Goal: Task Accomplishment & Management: Use online tool/utility

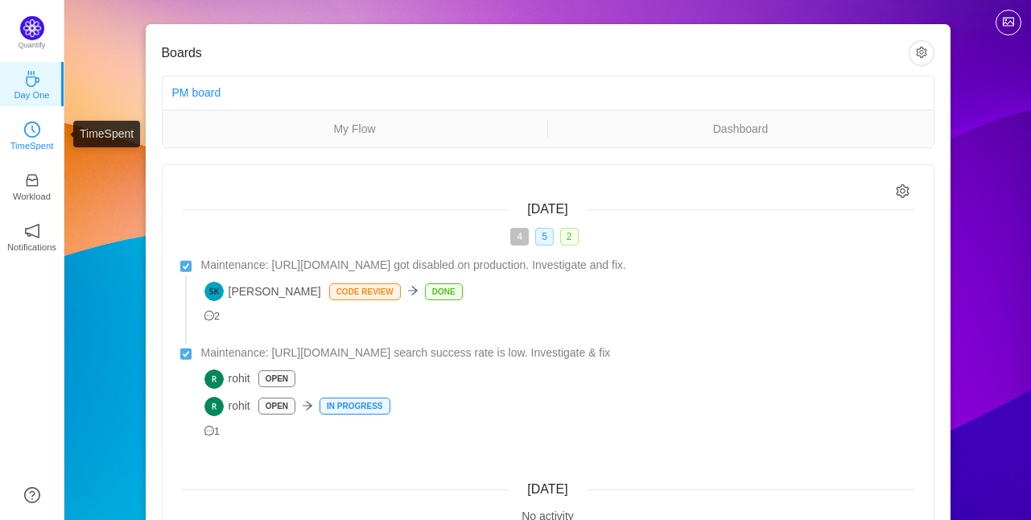
click at [39, 130] on icon "icon: clock-circle" at bounding box center [32, 130] width 16 height 16
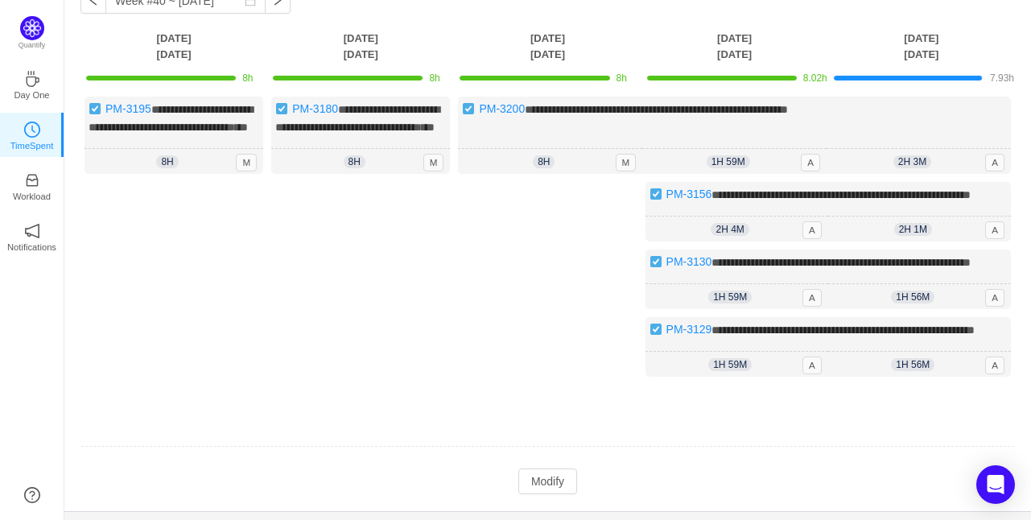
scroll to position [193, 0]
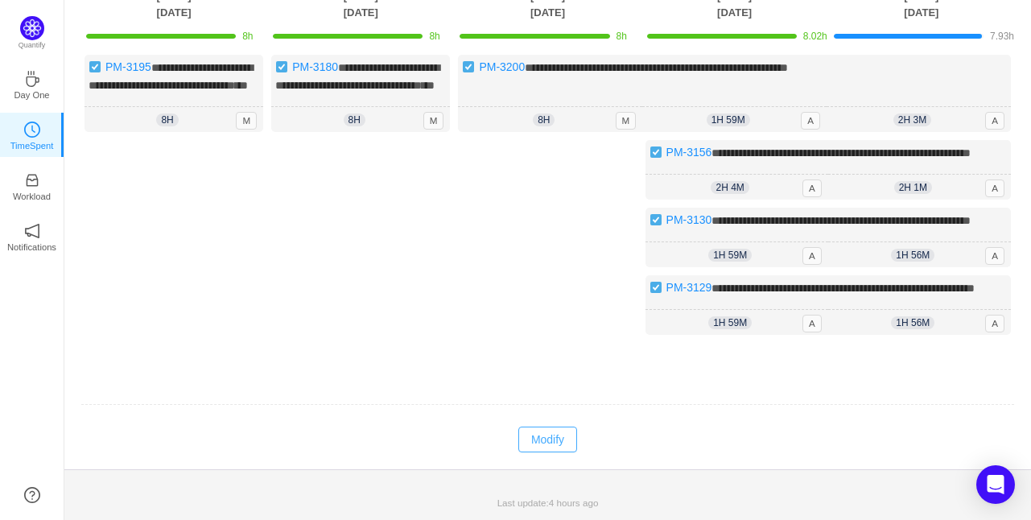
click at [526, 437] on button "Modify" at bounding box center [548, 440] width 59 height 26
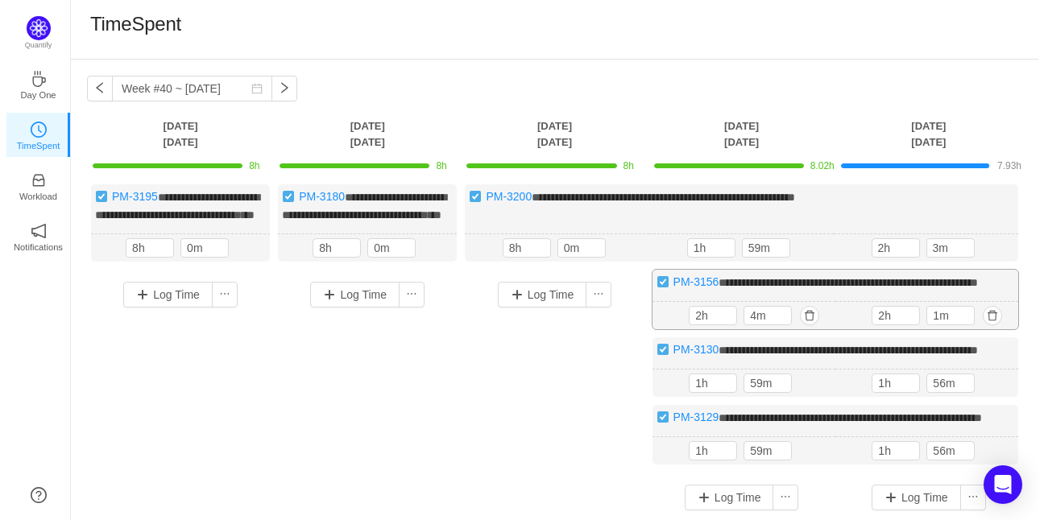
scroll to position [0, 0]
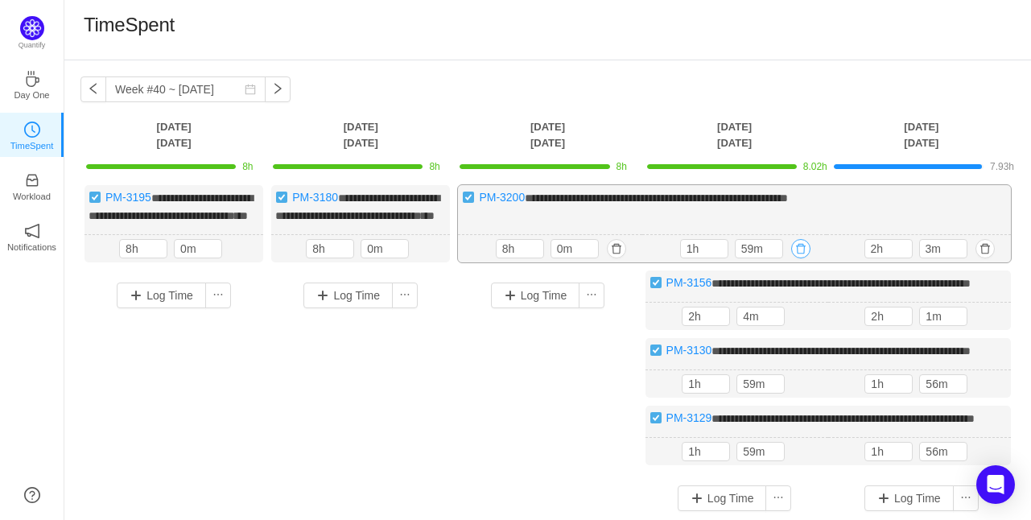
click at [798, 258] on button "button" at bounding box center [801, 248] width 19 height 19
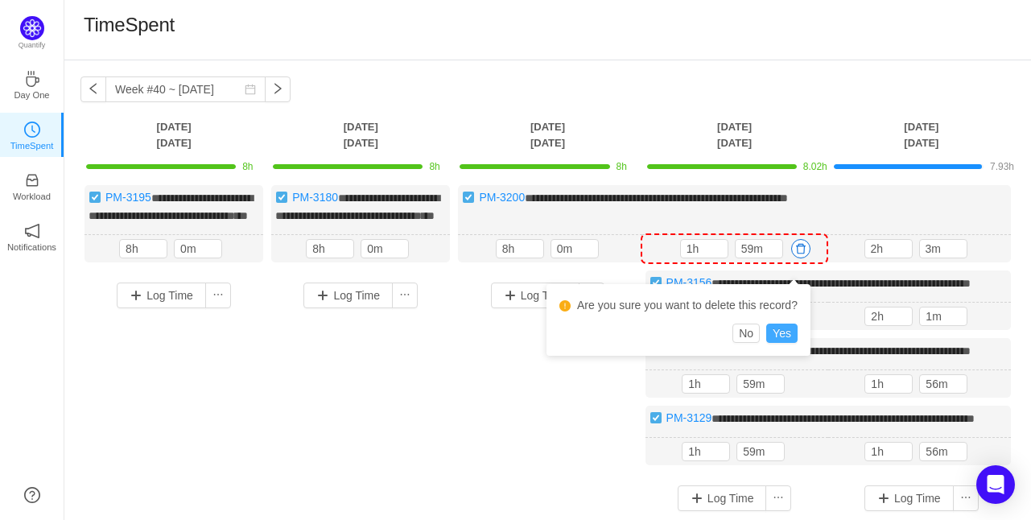
click at [780, 329] on button "Yes" at bounding box center [782, 333] width 31 height 19
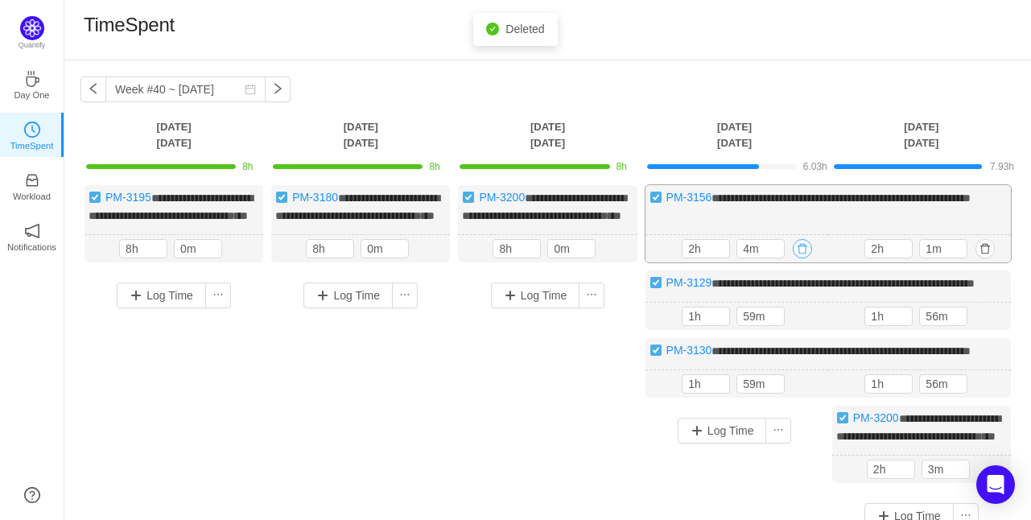
click at [808, 258] on button "button" at bounding box center [802, 248] width 19 height 19
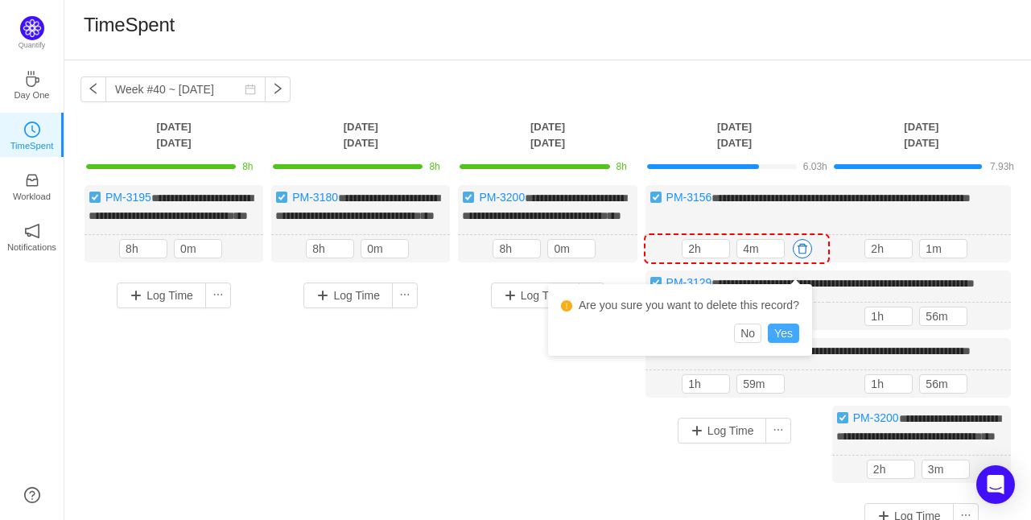
click at [790, 338] on button "Yes" at bounding box center [783, 333] width 31 height 19
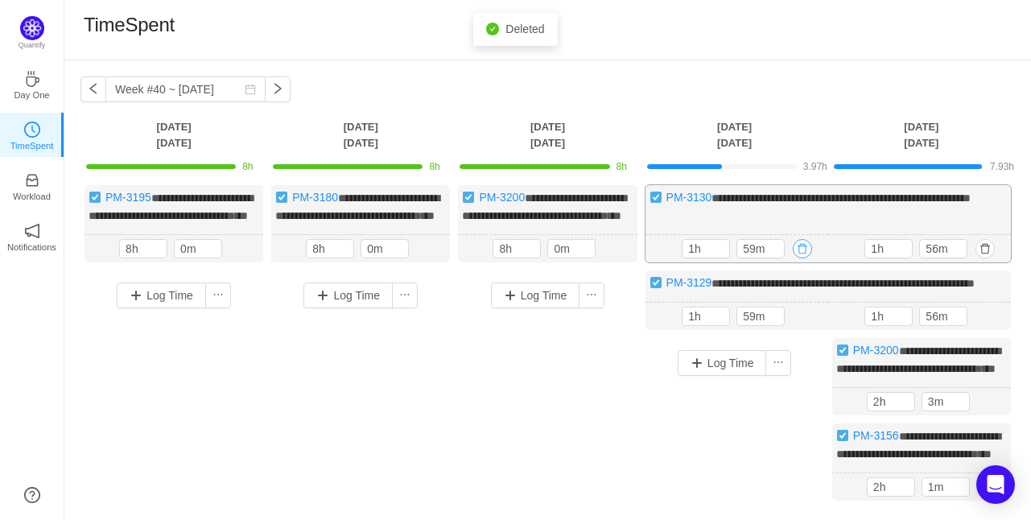
click at [802, 258] on button "button" at bounding box center [802, 248] width 19 height 19
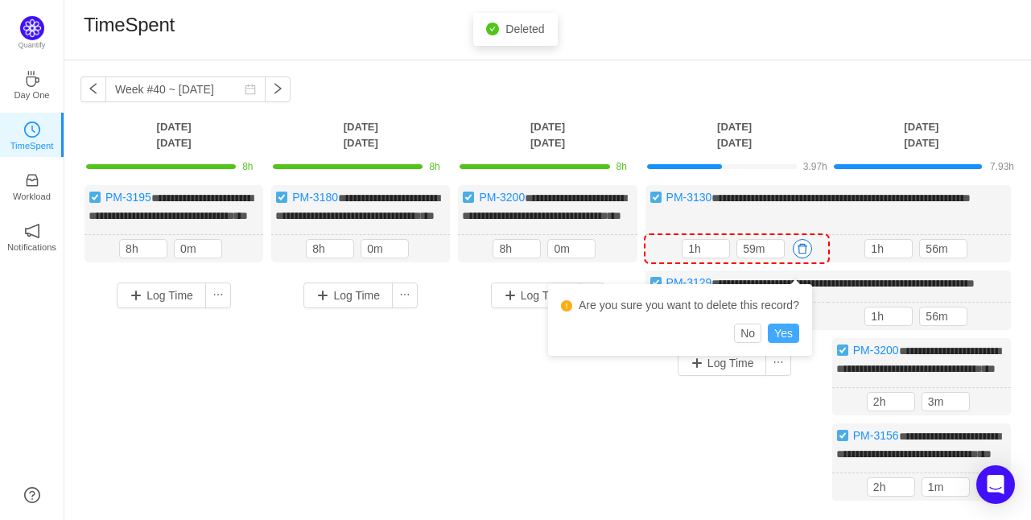
click at [796, 329] on button "Yes" at bounding box center [783, 333] width 31 height 19
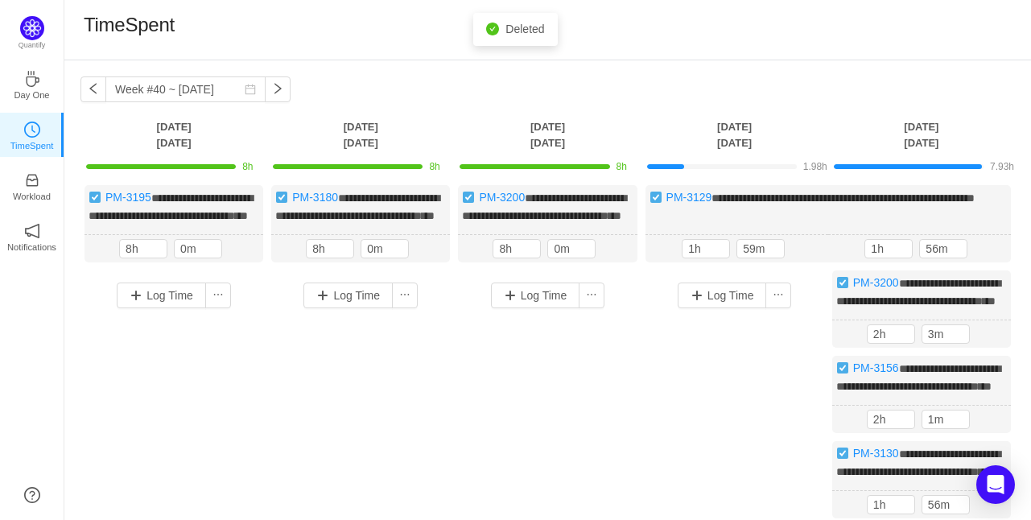
click at [0, 0] on button "button" at bounding box center [0, 0] width 0 height 0
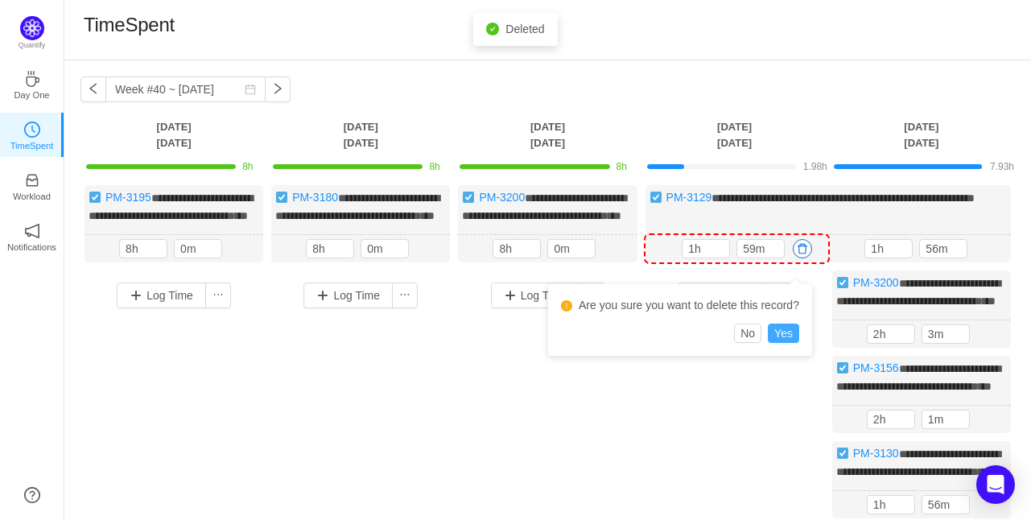
click at [783, 329] on button "Yes" at bounding box center [783, 333] width 31 height 19
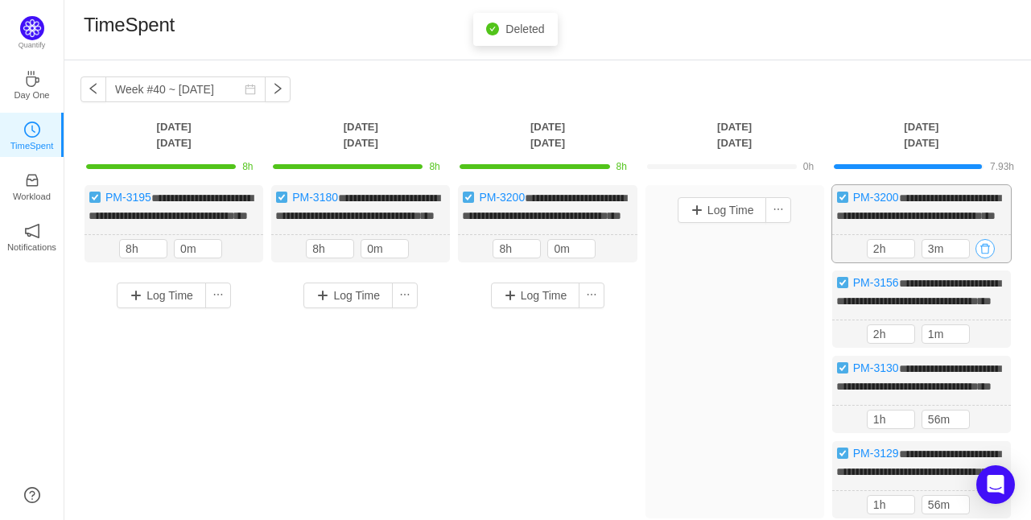
click at [988, 258] on button "button" at bounding box center [985, 248] width 19 height 19
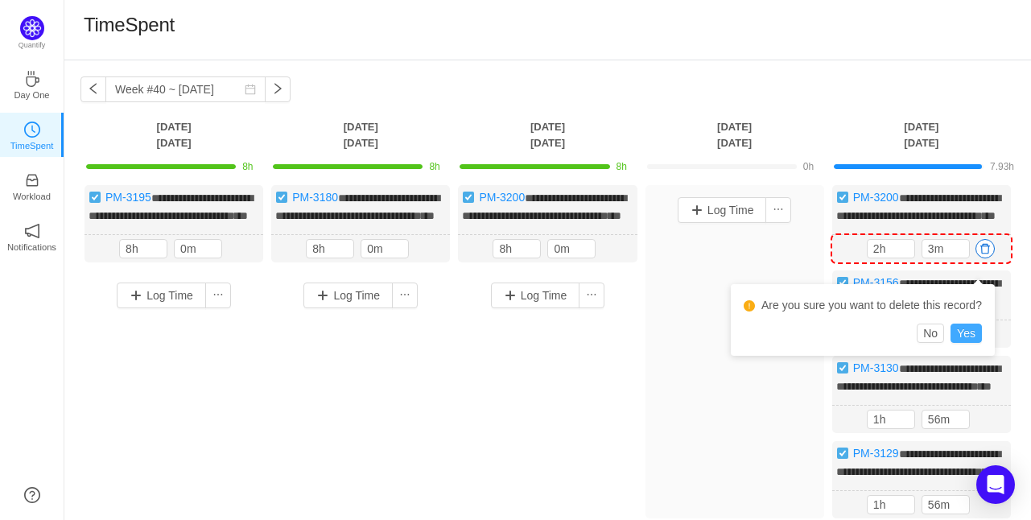
click at [962, 326] on button "Yes" at bounding box center [966, 333] width 31 height 19
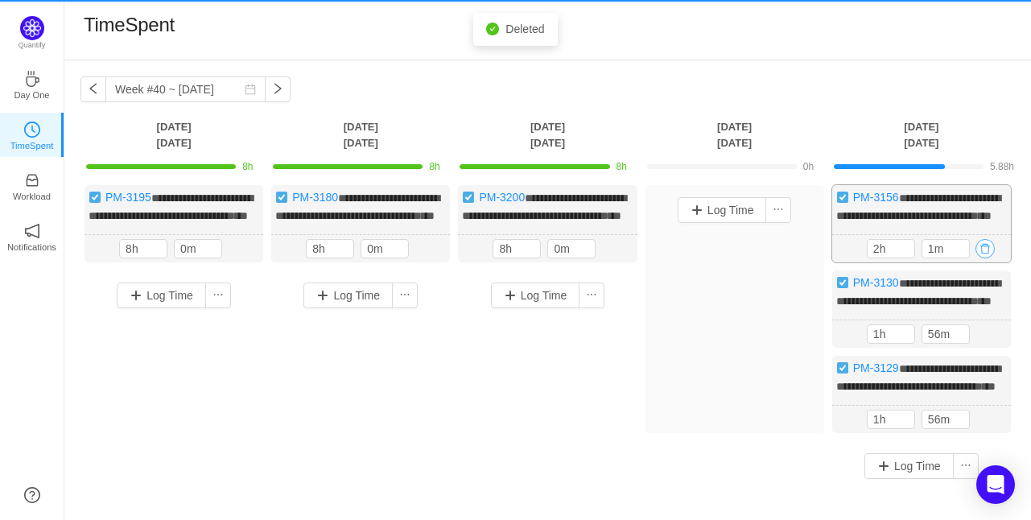
click at [988, 258] on button "button" at bounding box center [985, 248] width 19 height 19
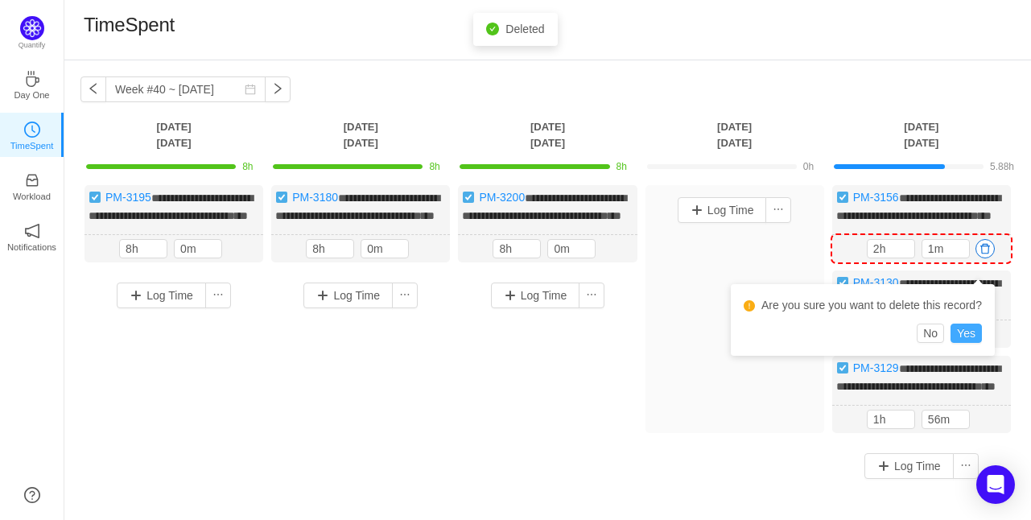
click at [966, 337] on button "Yes" at bounding box center [966, 333] width 31 height 19
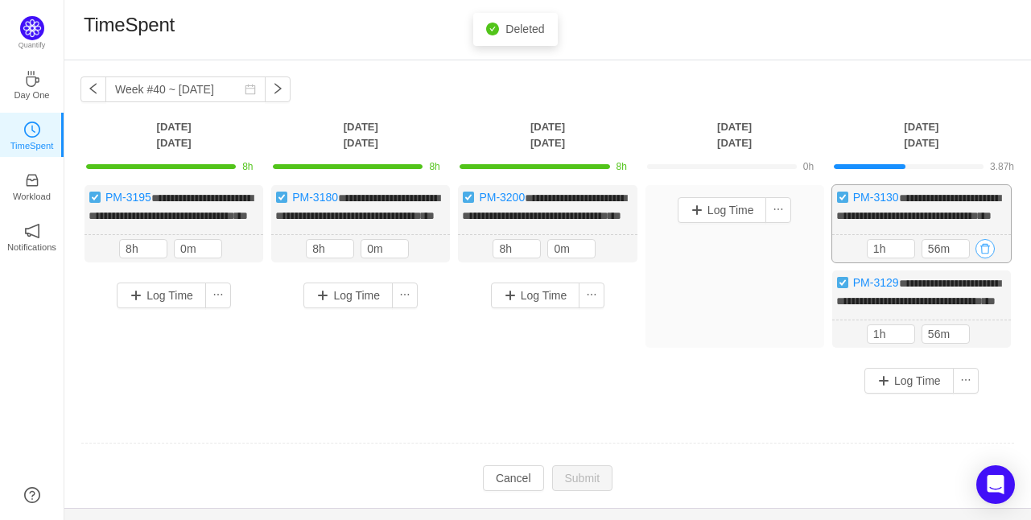
click at [986, 258] on button "button" at bounding box center [985, 248] width 19 height 19
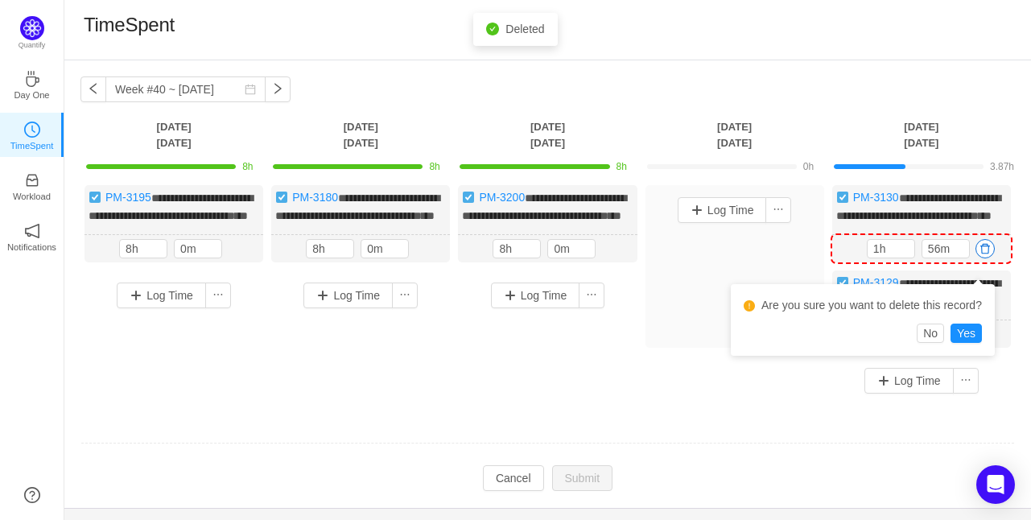
click at [974, 322] on div "Are you sure you want to delete this record?" at bounding box center [863, 309] width 238 height 30
click at [973, 328] on button "Yes" at bounding box center [966, 333] width 31 height 19
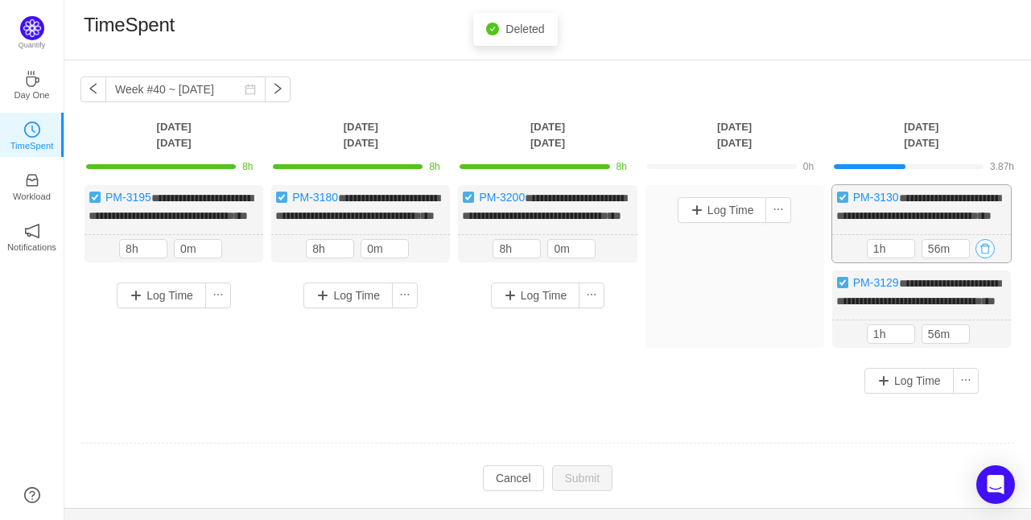
click at [984, 258] on button "button" at bounding box center [985, 248] width 19 height 19
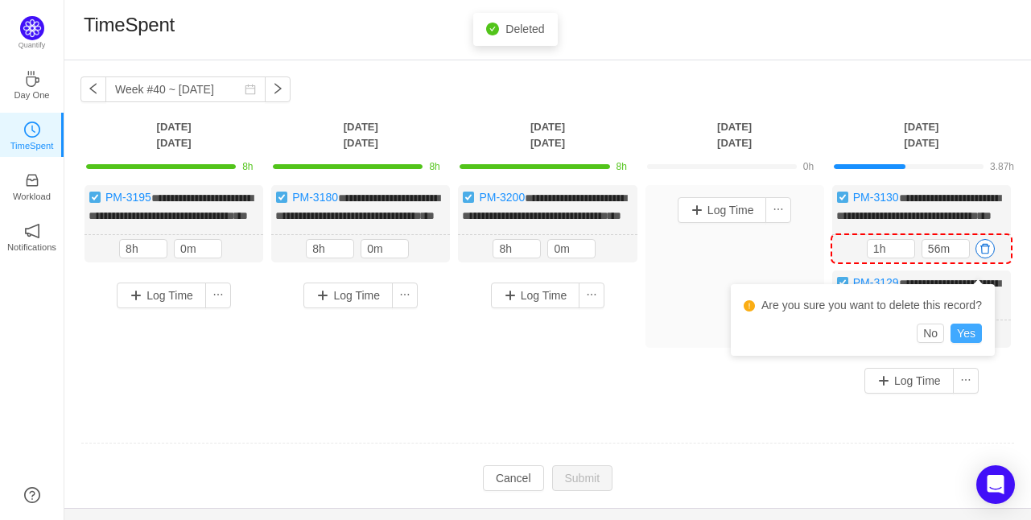
click at [976, 334] on button "Yes" at bounding box center [966, 333] width 31 height 19
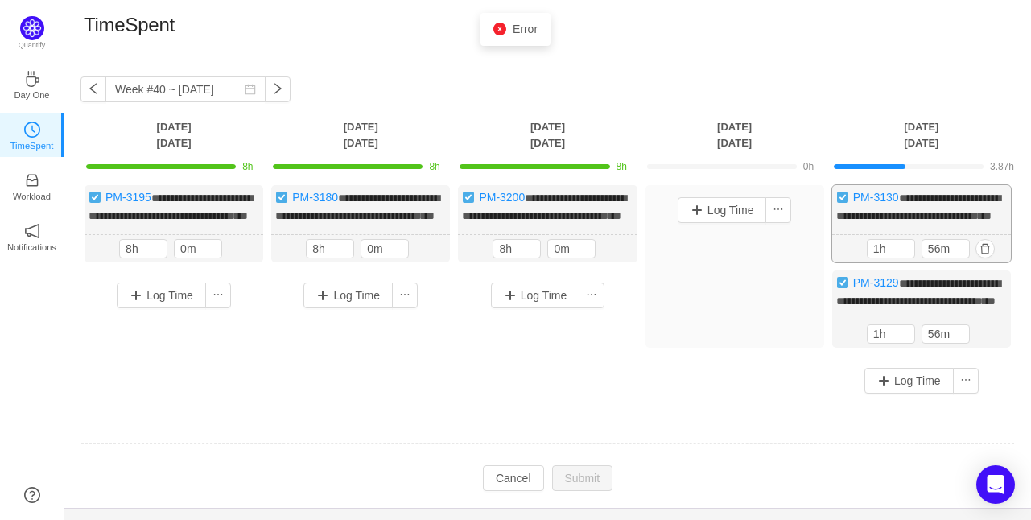
click at [971, 258] on div "1h 56m" at bounding box center [922, 248] width 110 height 19
click at [982, 258] on button "button" at bounding box center [985, 248] width 19 height 19
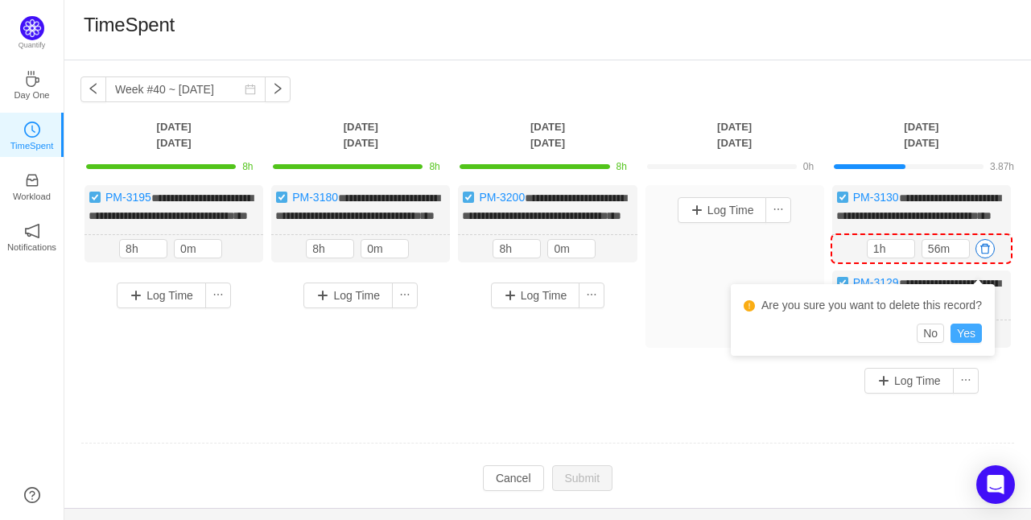
click at [972, 333] on button "Yes" at bounding box center [966, 333] width 31 height 19
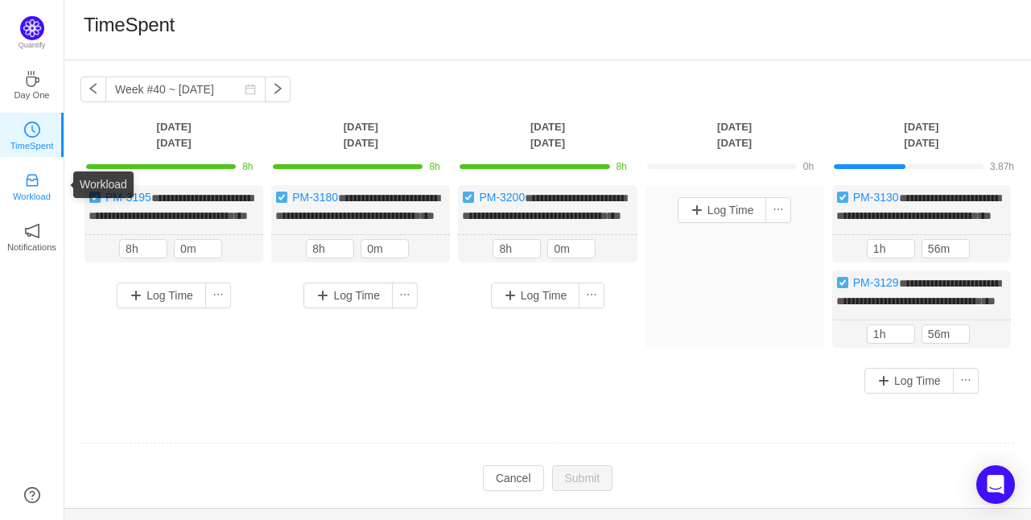
click at [34, 189] on p "Workload" at bounding box center [32, 196] width 38 height 14
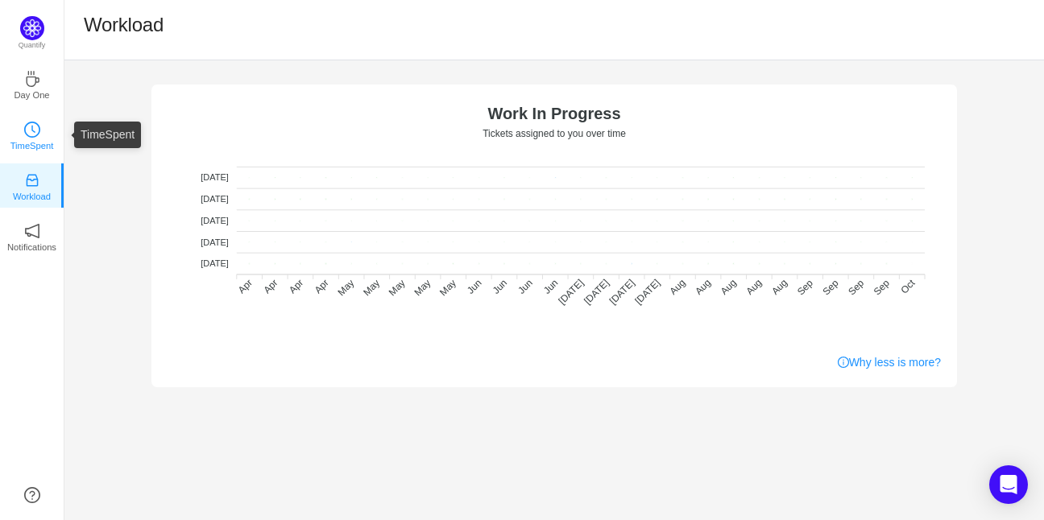
click at [33, 141] on p "TimeSpent" at bounding box center [31, 145] width 43 height 14
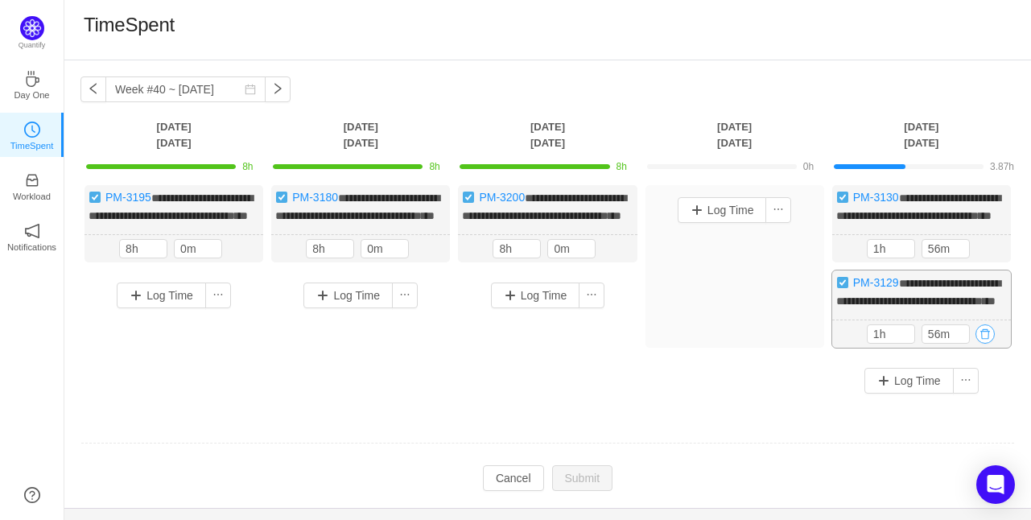
click at [990, 344] on button "button" at bounding box center [985, 334] width 19 height 19
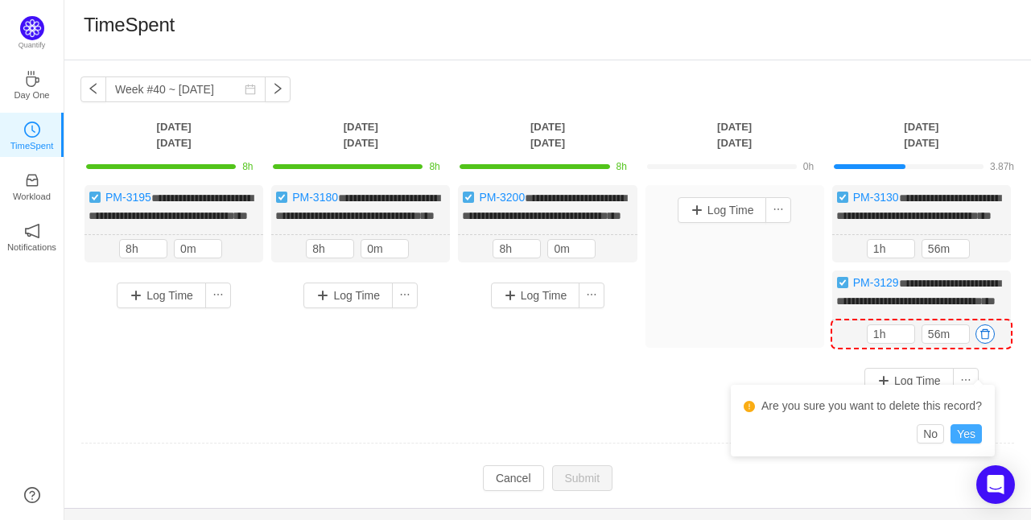
click at [962, 435] on button "Yes" at bounding box center [966, 433] width 31 height 19
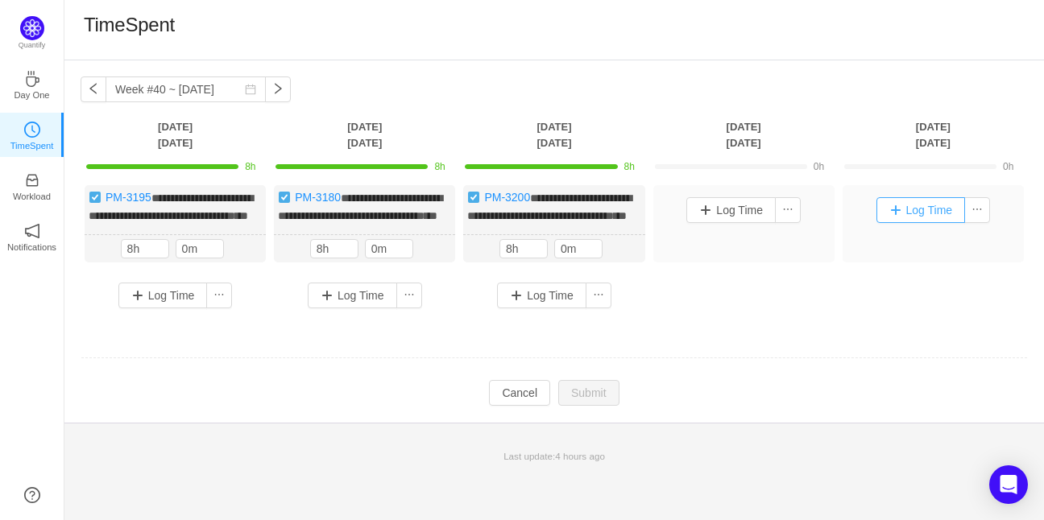
click at [924, 205] on button "Log Time" at bounding box center [920, 210] width 89 height 26
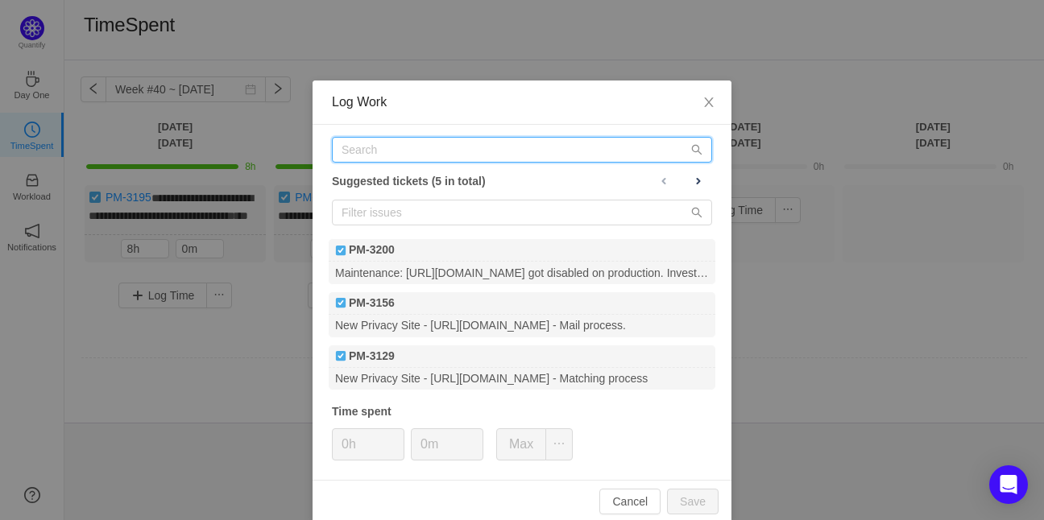
click at [364, 151] on input "text" at bounding box center [522, 150] width 380 height 26
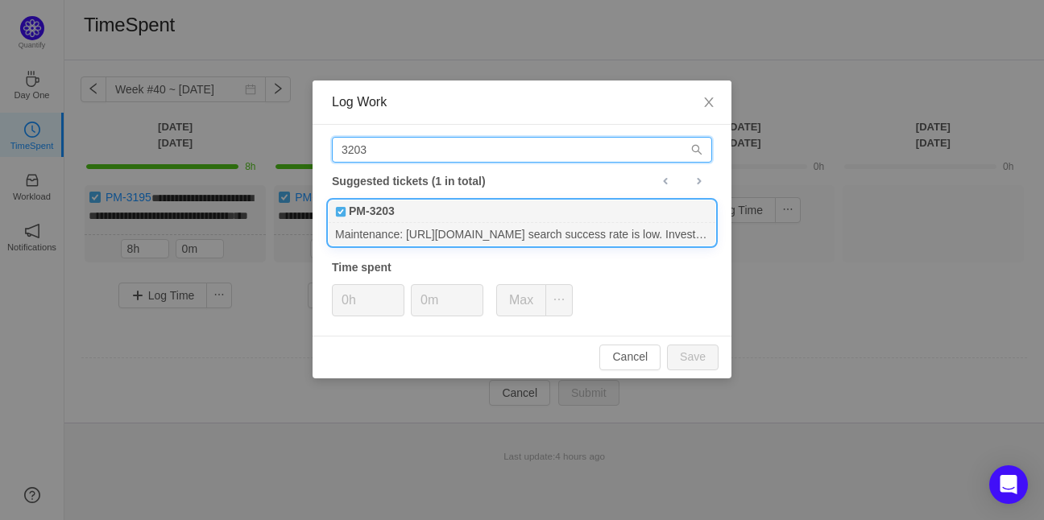
type input "3203"
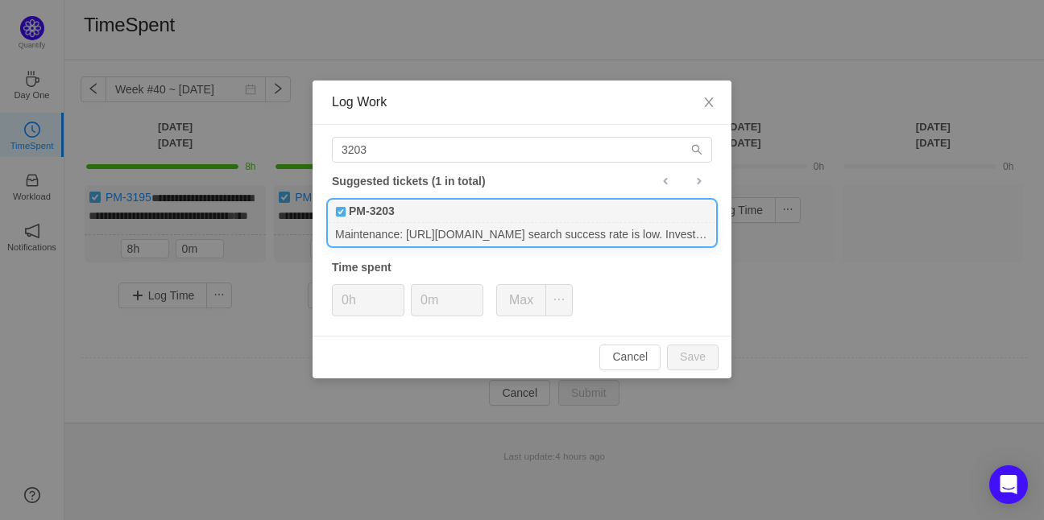
click at [499, 206] on div "PM-3203" at bounding box center [522, 212] width 387 height 23
type input "8h"
click at [699, 362] on button "Save" at bounding box center [693, 358] width 52 height 26
